Goal: Transaction & Acquisition: Purchase product/service

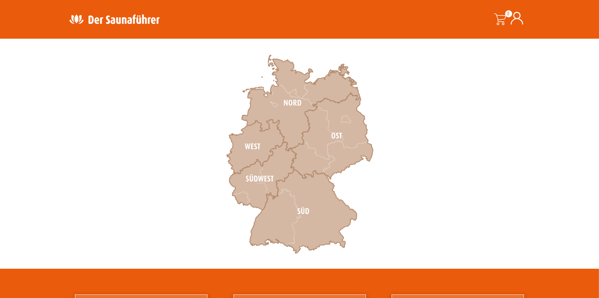
scroll to position [276, 0]
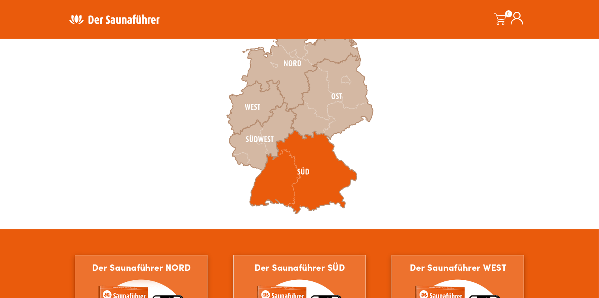
click at [297, 166] on icon at bounding box center [303, 172] width 107 height 84
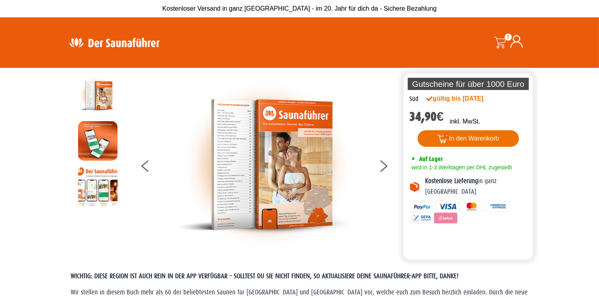
click at [463, 139] on button "In den Warenkorb" at bounding box center [468, 138] width 101 height 17
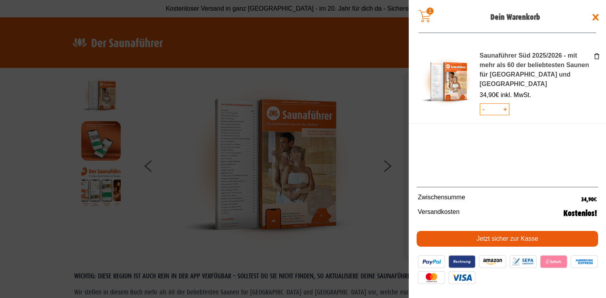
click at [505, 237] on link "Jetzt sicher zur Kasse" at bounding box center [506, 239] width 181 height 16
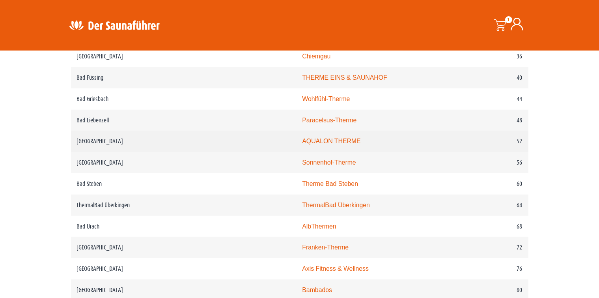
scroll to position [552, 0]
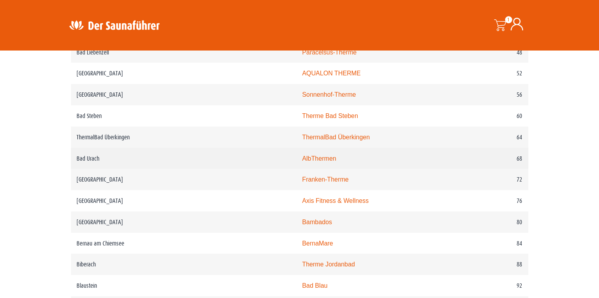
click at [302, 159] on link "AlbThermen" at bounding box center [319, 158] width 34 height 7
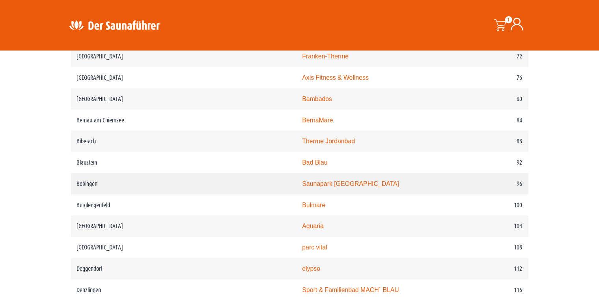
scroll to position [749, 0]
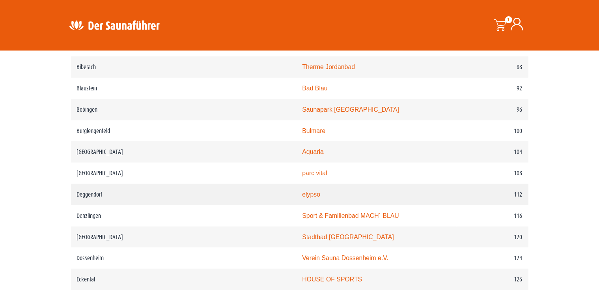
click at [302, 191] on link "elypso" at bounding box center [311, 194] width 18 height 7
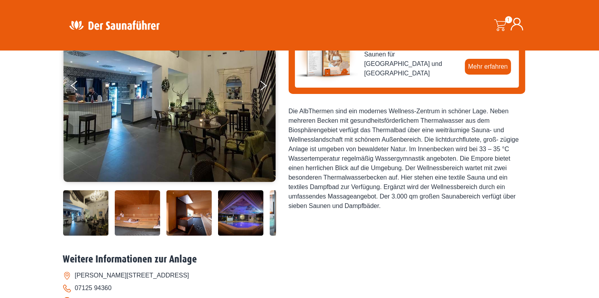
scroll to position [79, 0]
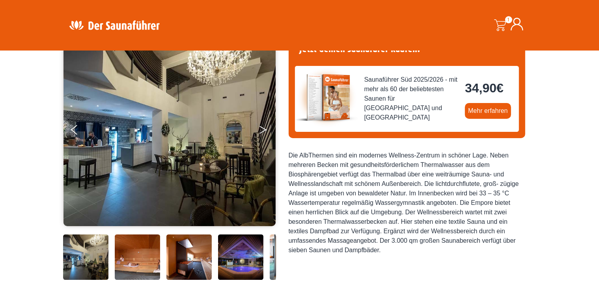
click at [264, 131] on button "Next" at bounding box center [269, 131] width 20 height 20
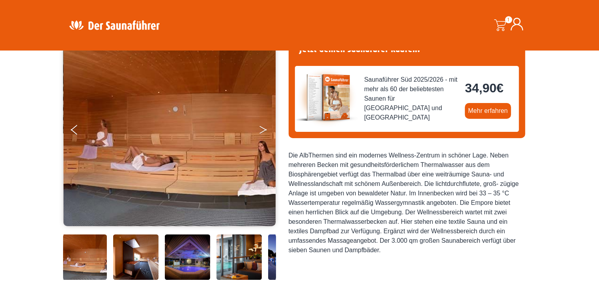
click at [264, 131] on button "Next" at bounding box center [269, 131] width 20 height 20
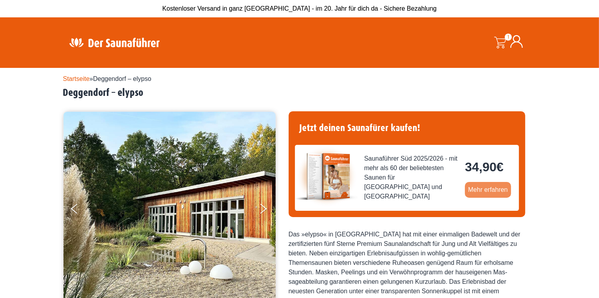
click at [484, 188] on link "Mehr erfahren" at bounding box center [488, 190] width 46 height 16
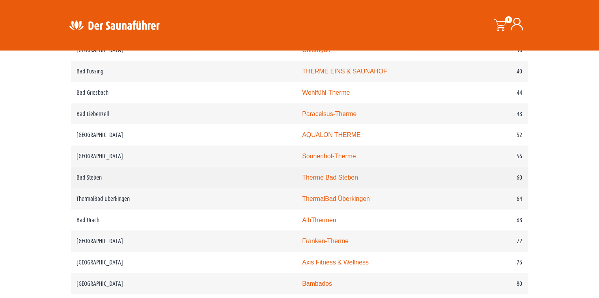
scroll to position [591, 0]
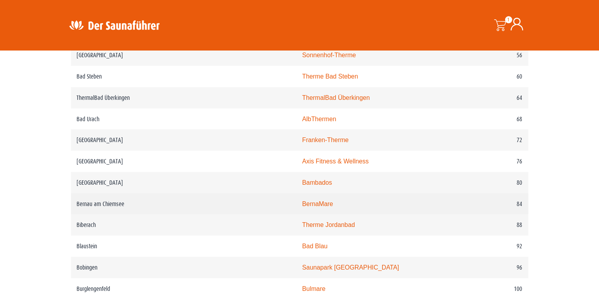
click at [302, 200] on link "BernaMare" at bounding box center [317, 203] width 31 height 7
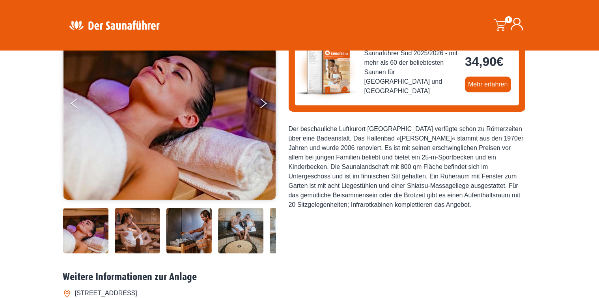
scroll to position [197, 0]
